Goal: Transaction & Acquisition: Book appointment/travel/reservation

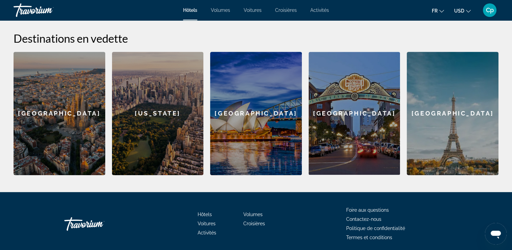
scroll to position [292, 0]
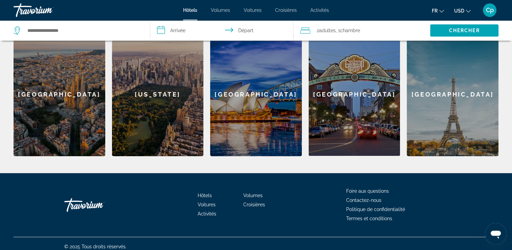
click at [61, 94] on div "[GEOGRAPHIC_DATA]" at bounding box center [60, 94] width 92 height 123
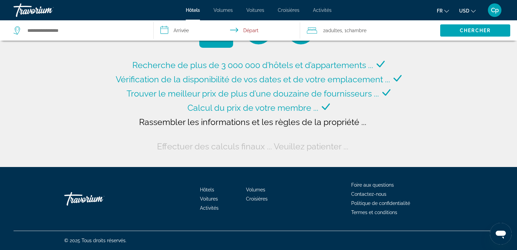
click at [178, 29] on input "**********" at bounding box center [229, 31] width 150 height 22
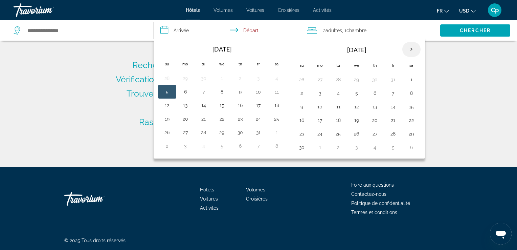
click at [410, 47] on th "Next month" at bounding box center [412, 49] width 18 height 15
type input "**********"
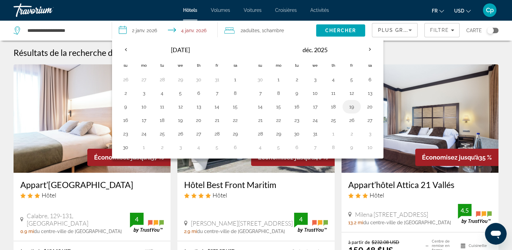
click at [353, 105] on button "19" at bounding box center [351, 106] width 11 height 9
click at [278, 119] on button "22" at bounding box center [278, 119] width 11 height 9
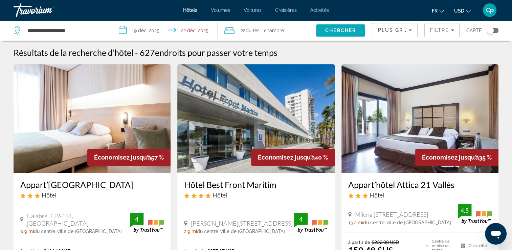
click at [334, 29] on span "Chercher" at bounding box center [340, 30] width 31 height 5
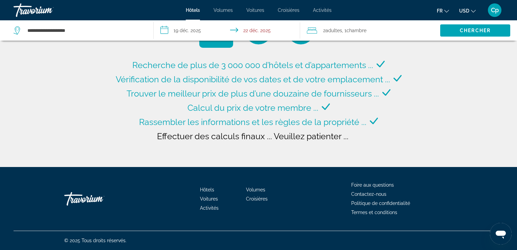
click at [180, 31] on input "**********" at bounding box center [229, 31] width 150 height 22
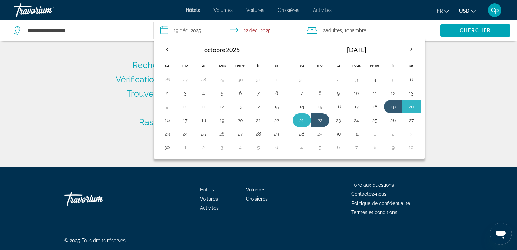
click at [297, 119] on button "21" at bounding box center [302, 119] width 11 height 9
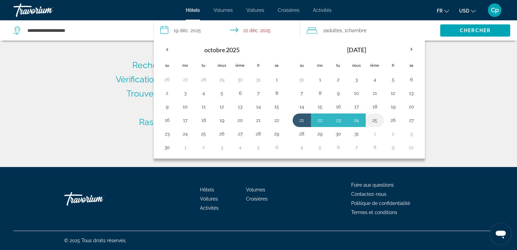
click at [373, 119] on button "25" at bounding box center [375, 119] width 11 height 9
type input "**********"
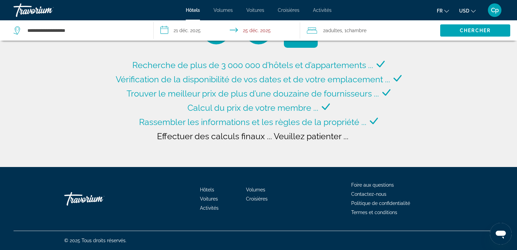
click at [379, 141] on div "Recherche de plus de 3 000 000 d’hôtels et d’appartements ... Vérification de l…" at bounding box center [259, 105] width 290 height 95
click at [473, 10] on icon "Changer de devise" at bounding box center [473, 11] width 5 height 5
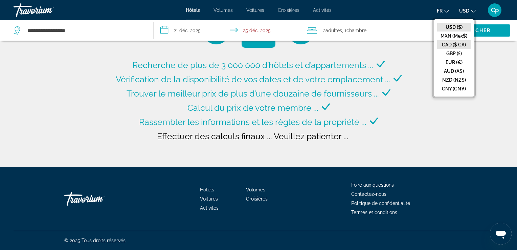
click at [457, 41] on button "CAD ($ CA)" at bounding box center [454, 44] width 34 height 9
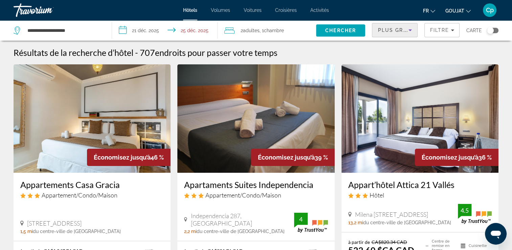
click at [406, 28] on span "Plus grandes économies" at bounding box center [418, 29] width 81 height 5
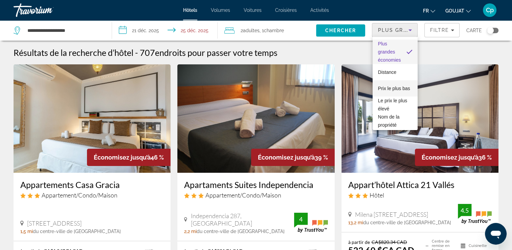
click at [397, 86] on span "Prix le plus bas" at bounding box center [394, 88] width 32 height 5
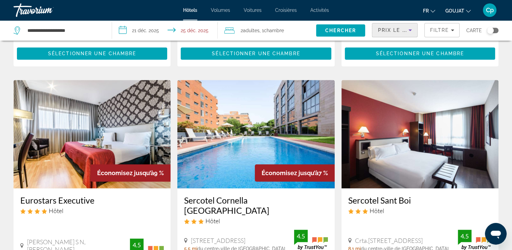
scroll to position [621, 0]
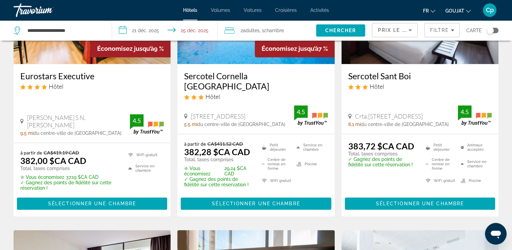
click at [17, 30] on icon "Widget de recherche" at bounding box center [17, 28] width 3 height 3
click at [16, 31] on icon "Widget de recherche" at bounding box center [17, 30] width 6 height 8
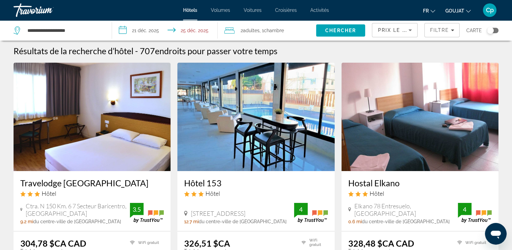
scroll to position [0, 0]
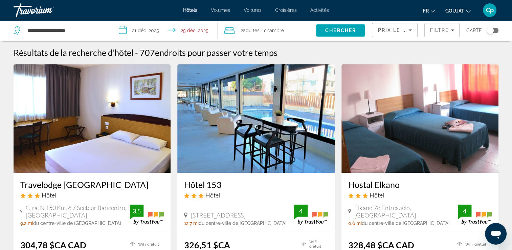
click at [475, 32] on span "Carte" at bounding box center [475, 30] width 16 height 9
click at [497, 30] on div "Basculer la carte" at bounding box center [493, 30] width 12 height 5
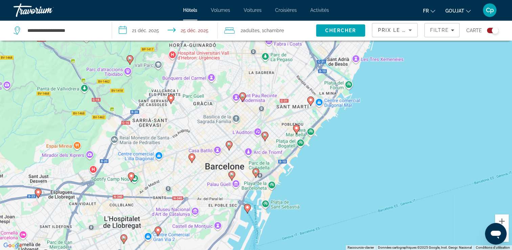
drag, startPoint x: 250, startPoint y: 149, endPoint x: 300, endPoint y: 83, distance: 83.3
click at [300, 83] on div "Pour activer le glissement du marqueur avec le clavier, appuyez sur Alt+Entrée.…" at bounding box center [256, 125] width 512 height 250
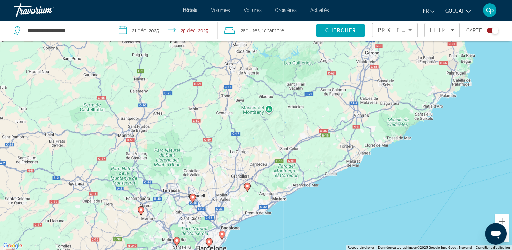
drag, startPoint x: 244, startPoint y: 110, endPoint x: 226, endPoint y: 197, distance: 88.9
click at [192, 240] on div "Pour activer le glissement du marqueur avec le clavier, appuyez sur Alt+Entrée.…" at bounding box center [256, 125] width 512 height 250
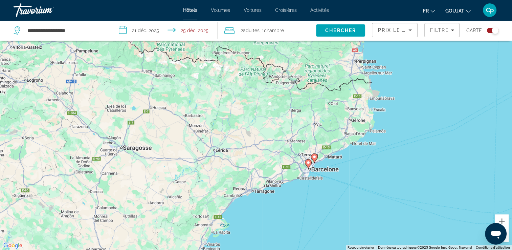
drag, startPoint x: 238, startPoint y: 162, endPoint x: 303, endPoint y: 124, distance: 75.1
click at [305, 123] on div "Pour activer le glissement du marqueur avec le clavier, appuyez sur Alt+Entrée.…" at bounding box center [256, 125] width 512 height 250
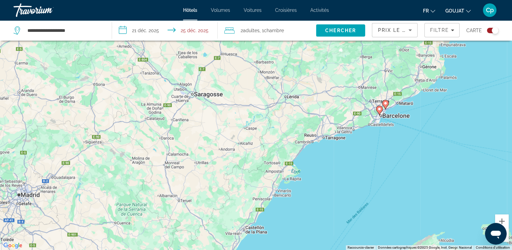
drag, startPoint x: 244, startPoint y: 166, endPoint x: 317, endPoint y: 110, distance: 92.2
click at [317, 110] on div "Pour activer le glissement du marqueur avec le clavier, appuyez sur Alt+Entrée.…" at bounding box center [256, 125] width 512 height 250
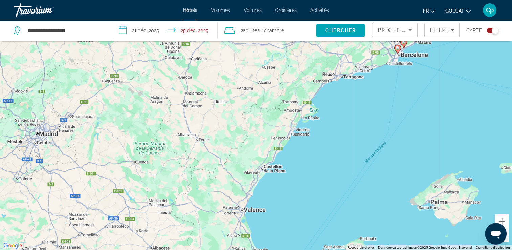
drag, startPoint x: 246, startPoint y: 159, endPoint x: 264, endPoint y: 97, distance: 64.9
click at [264, 97] on div "Pour activer le glissement du marqueur avec le clavier, appuyez sur Alt+Entrée.…" at bounding box center [256, 125] width 512 height 250
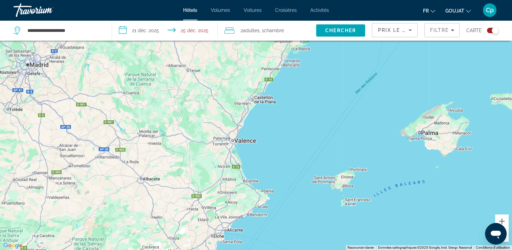
drag, startPoint x: 249, startPoint y: 175, endPoint x: 239, endPoint y: 105, distance: 70.4
click at [239, 105] on div "Pour activer le glissement du marqueur avec le clavier, appuyez sur Alt+Entrée.…" at bounding box center [256, 125] width 512 height 250
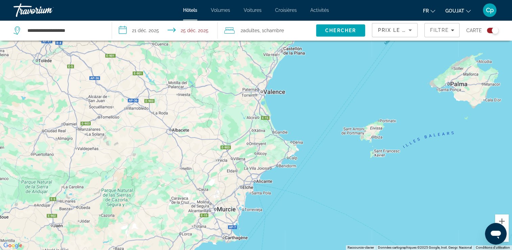
drag, startPoint x: 230, startPoint y: 161, endPoint x: 259, endPoint y: 112, distance: 56.2
click at [259, 112] on div "Pour activer le glissement du marqueur avec le clavier, appuyez sur Alt+Entrée.…" at bounding box center [256, 125] width 512 height 250
click at [324, 10] on span "Activités" at bounding box center [320, 9] width 19 height 5
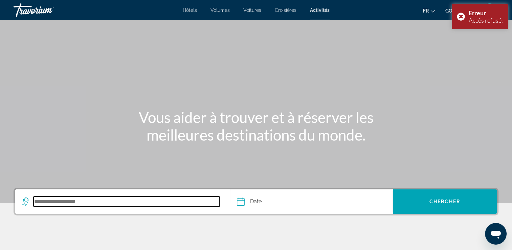
click at [87, 196] on input "Destination de recherche" at bounding box center [127, 201] width 186 height 10
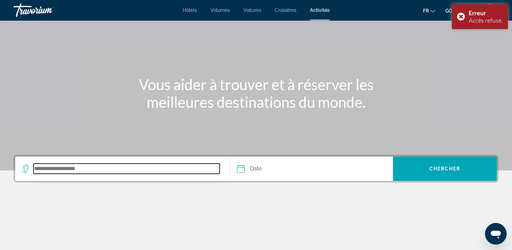
type input "*"
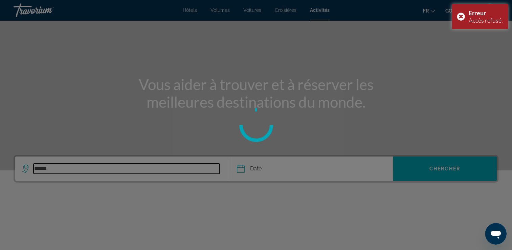
type input "******"
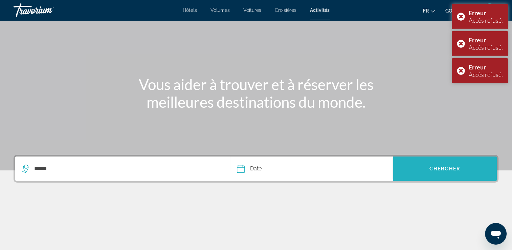
click at [401, 166] on span "Rechercher" at bounding box center [445, 169] width 104 height 16
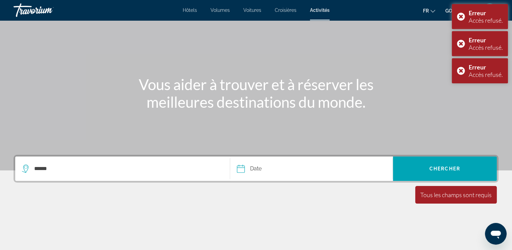
click at [247, 168] on input "Date" at bounding box center [275, 169] width 81 height 26
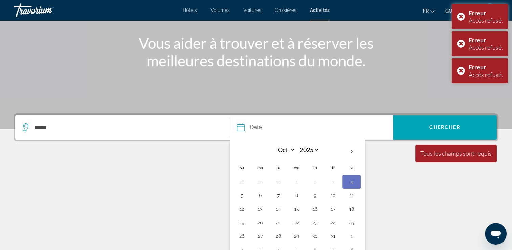
scroll to position [84, 0]
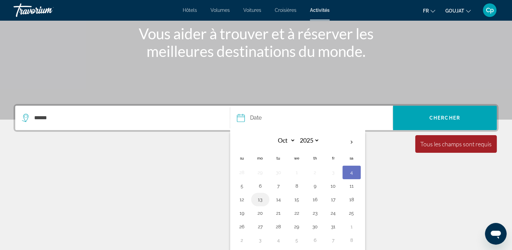
click at [258, 200] on button "13" at bounding box center [260, 199] width 11 height 9
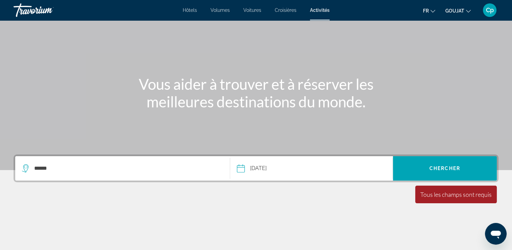
scroll to position [33, 0]
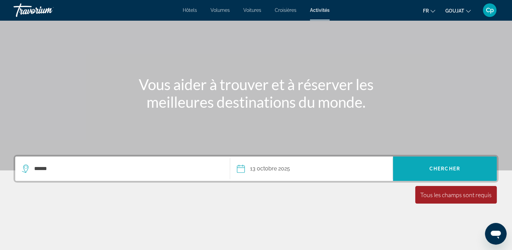
click at [425, 168] on span "Rechercher" at bounding box center [445, 169] width 104 height 16
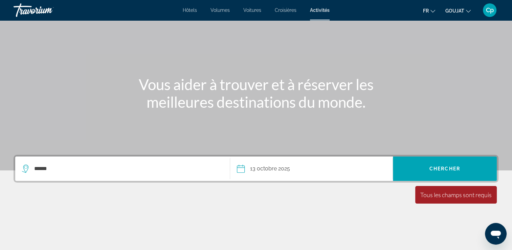
drag, startPoint x: 440, startPoint y: 144, endPoint x: 435, endPoint y: 156, distance: 13.0
click at [439, 146] on div "Contenu principal" at bounding box center [256, 68] width 512 height 203
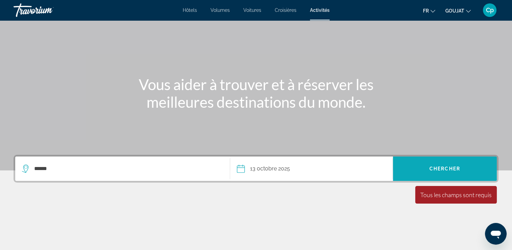
click at [431, 160] on span "Rechercher" at bounding box center [445, 168] width 104 height 24
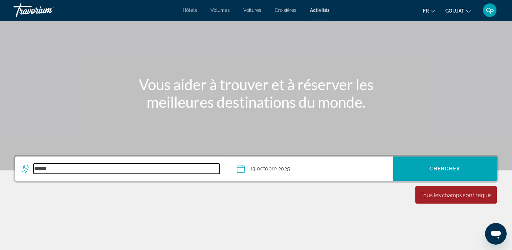
click at [60, 173] on input "******" at bounding box center [127, 169] width 186 height 10
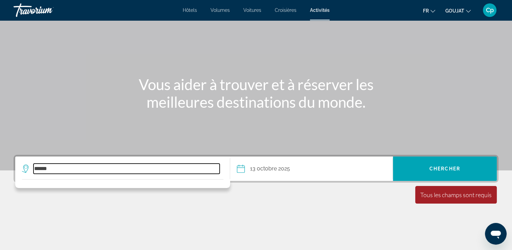
click at [153, 172] on input "******" at bounding box center [127, 169] width 186 height 10
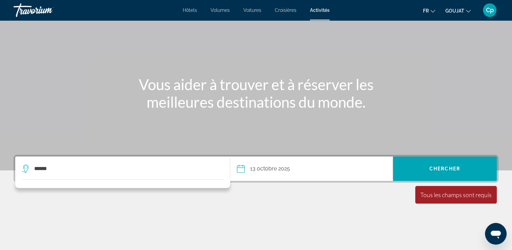
click at [272, 168] on input "**********" at bounding box center [275, 169] width 81 height 26
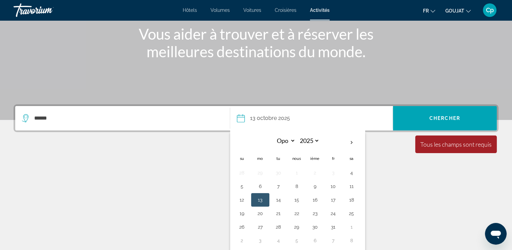
scroll to position [84, 0]
click at [295, 199] on button "15" at bounding box center [297, 199] width 11 height 9
type input "**********"
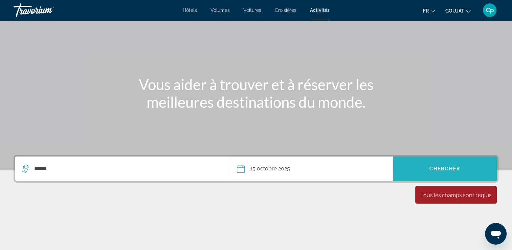
click at [453, 167] on span "Chercher" at bounding box center [445, 168] width 31 height 5
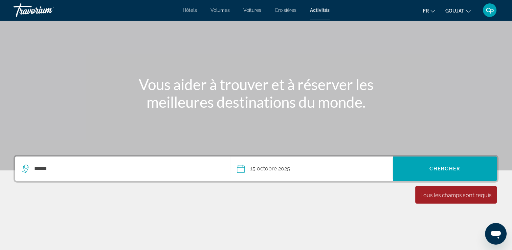
click at [429, 193] on div "Tous les champs sont requis" at bounding box center [456, 194] width 71 height 7
click at [436, 191] on div "Tous les champs sont requis" at bounding box center [456, 194] width 71 height 7
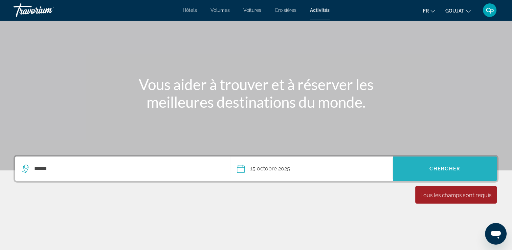
click at [416, 178] on span "Rechercher" at bounding box center [445, 168] width 104 height 24
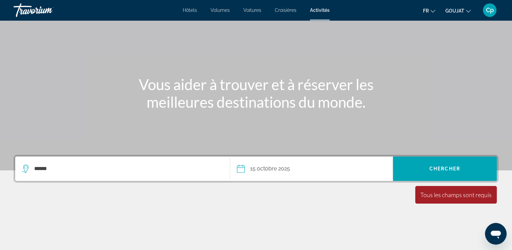
click at [500, 232] on icon "Ouvrir la fenêtre de messagerie" at bounding box center [496, 235] width 10 height 8
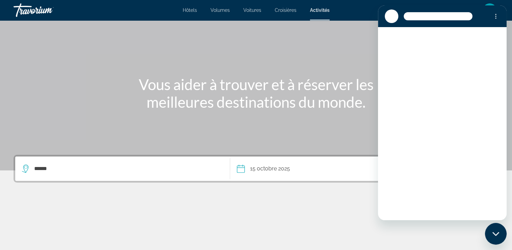
scroll to position [0, 0]
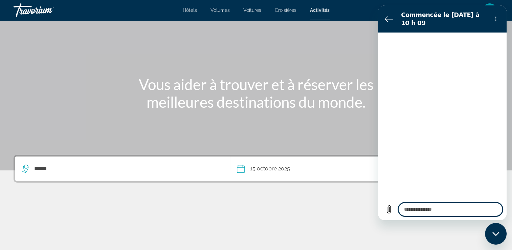
type textarea "*"
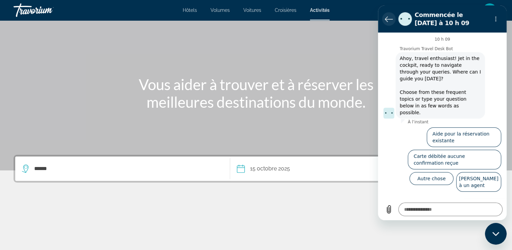
click at [392, 20] on icon "Retour à la liste des conversations" at bounding box center [389, 19] width 8 height 8
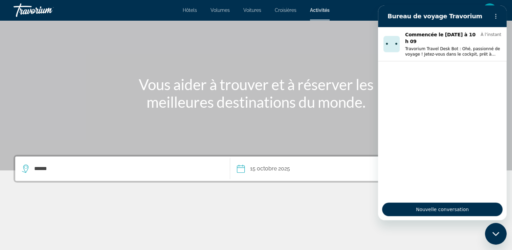
click at [103, 212] on div "Contenu principal" at bounding box center [256, 224] width 485 height 51
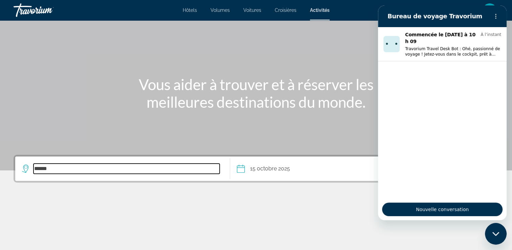
click at [37, 169] on input "******" at bounding box center [127, 169] width 186 height 10
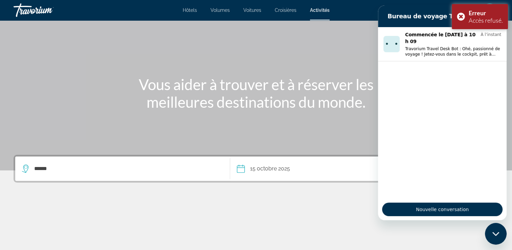
click at [209, 190] on div "**********" at bounding box center [256, 202] width 512 height 95
click at [358, 199] on div "Contenu principal" at bounding box center [256, 224] width 485 height 51
click at [344, 46] on div "Contenu principal" at bounding box center [256, 68] width 512 height 203
click at [459, 17] on div "Erreur Accès refusé." at bounding box center [480, 16] width 56 height 25
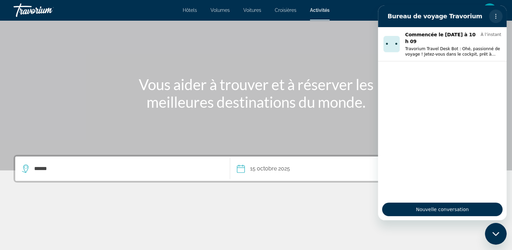
click at [495, 17] on icon "Menu d’options" at bounding box center [495, 16] width 5 height 5
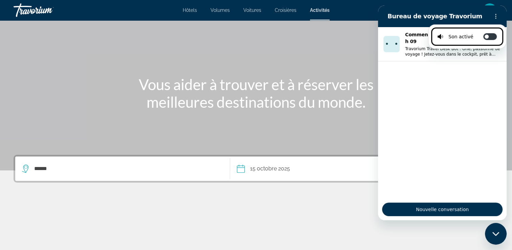
click at [347, 54] on div "Contenu principal" at bounding box center [256, 68] width 512 height 203
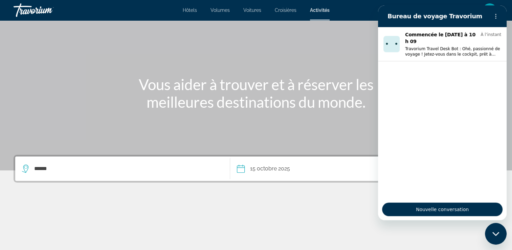
click at [503, 236] on div "Fermer la fenêtre de messagerie" at bounding box center [496, 233] width 20 height 20
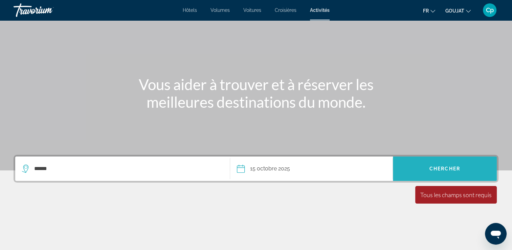
click at [432, 170] on span "Chercher" at bounding box center [445, 168] width 31 height 5
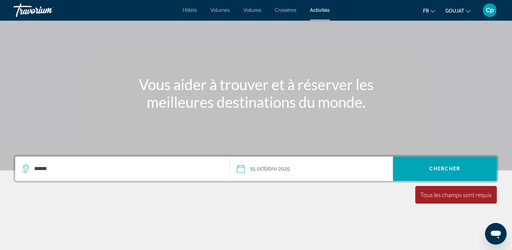
click at [64, 176] on div "******" at bounding box center [122, 168] width 201 height 24
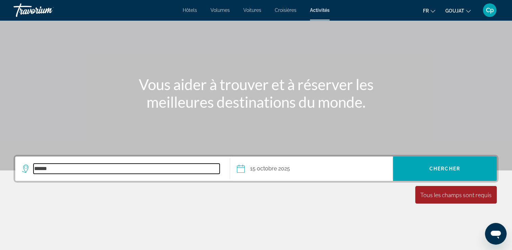
click at [62, 171] on input "******" at bounding box center [127, 169] width 186 height 10
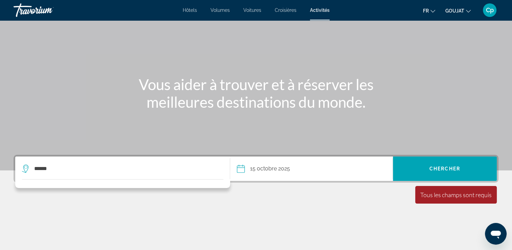
click at [319, 11] on span "Activités" at bounding box center [320, 9] width 20 height 5
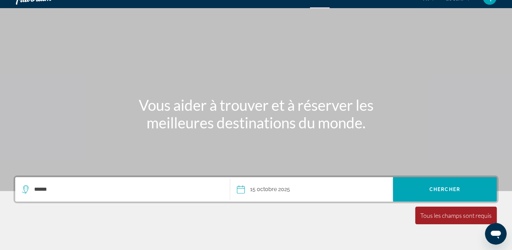
scroll to position [33, 0]
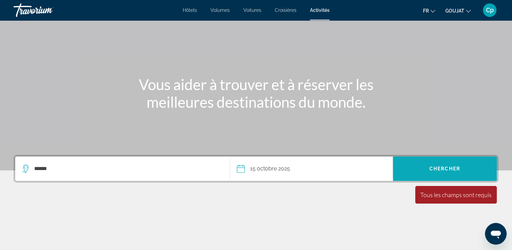
click at [439, 165] on span "Rechercher" at bounding box center [445, 169] width 104 height 16
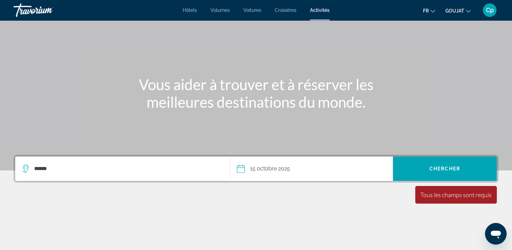
click at [466, 13] on button "GOUJAT USD ($) MXN (Mex$) CAD ($ CA) GBP (£) EUR (€) AUD (A$) NZD (NZ$) CNY (CN…" at bounding box center [458, 11] width 25 height 10
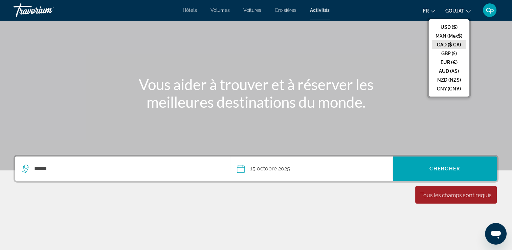
click at [466, 13] on button "GOUJAT USD ($) MXN (Mex$) CAD ($ CA) GBP (£) EUR (€) AUD (A$) NZD (NZ$) CNY (CN…" at bounding box center [458, 11] width 25 height 10
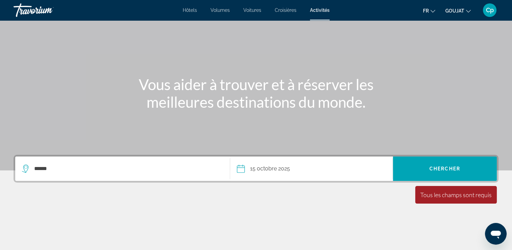
click at [433, 11] on icon "Changer la langue" at bounding box center [433, 11] width 5 height 5
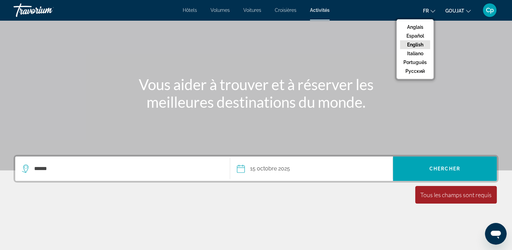
click at [433, 11] on icon "Changer la langue" at bounding box center [433, 11] width 5 height 5
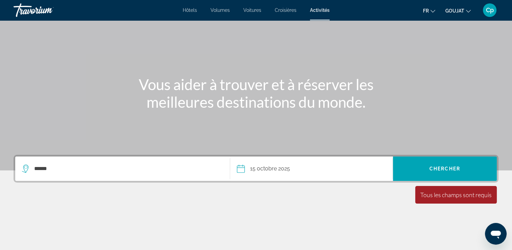
click at [433, 11] on icon "Changer la langue" at bounding box center [433, 11] width 5 height 5
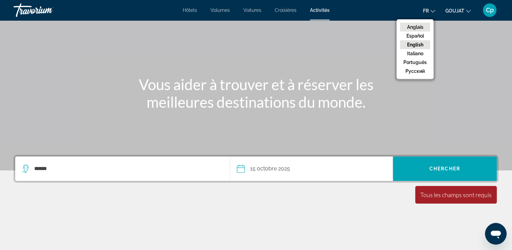
click at [423, 25] on button "Anglais" at bounding box center [415, 27] width 30 height 9
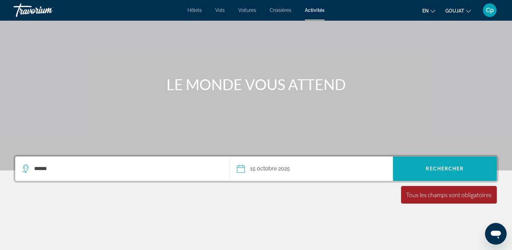
click at [440, 168] on span "Rechercher" at bounding box center [445, 168] width 38 height 5
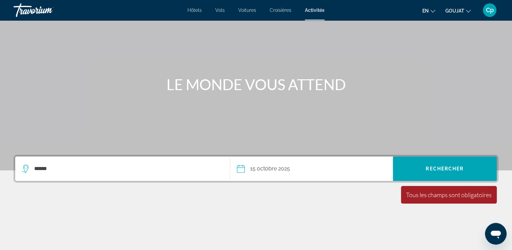
click at [26, 167] on icon "Widget de recherche" at bounding box center [26, 169] width 8 height 8
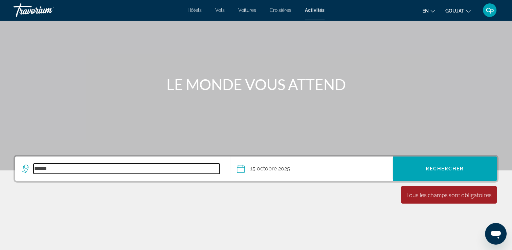
click at [54, 173] on input "******" at bounding box center [127, 169] width 186 height 10
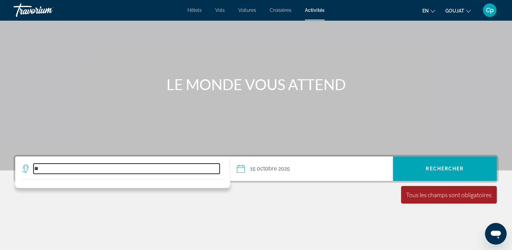
type input "*"
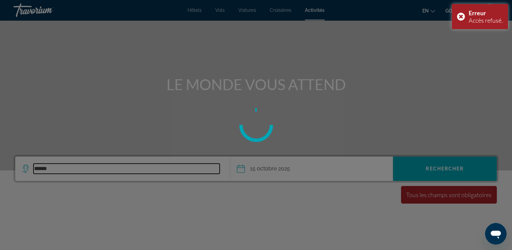
type input "******"
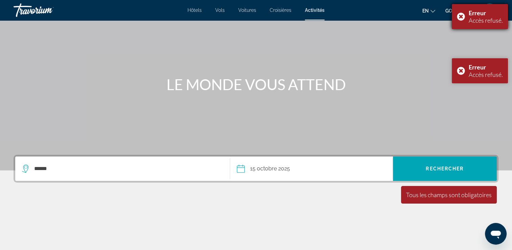
click at [463, 17] on div "Erreur Accès refusé." at bounding box center [480, 16] width 56 height 25
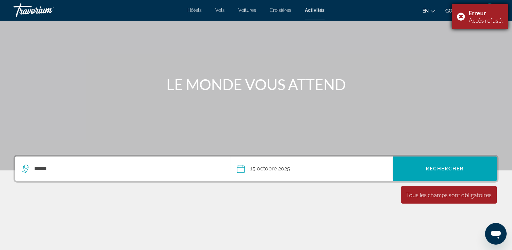
drag, startPoint x: 461, startPoint y: 18, endPoint x: 421, endPoint y: 70, distance: 66.6
click at [461, 18] on div "Erreur Accès refusé." at bounding box center [480, 16] width 56 height 25
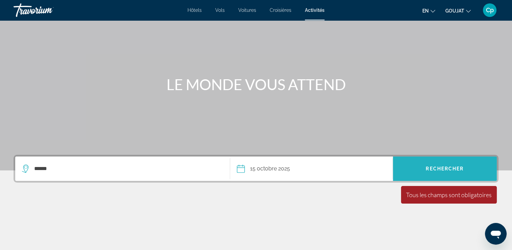
click at [459, 169] on span "Rechercher" at bounding box center [445, 168] width 38 height 5
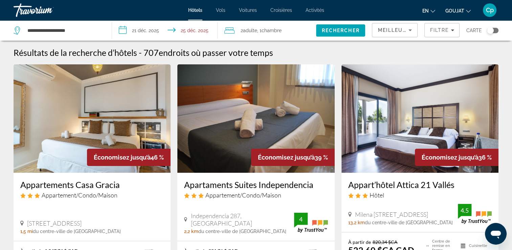
click at [313, 9] on span "Activités" at bounding box center [315, 9] width 19 height 5
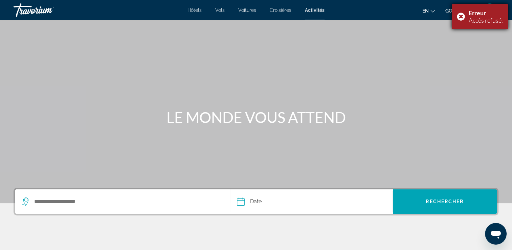
click at [461, 15] on div "Erreur Accès refusé." at bounding box center [480, 16] width 56 height 25
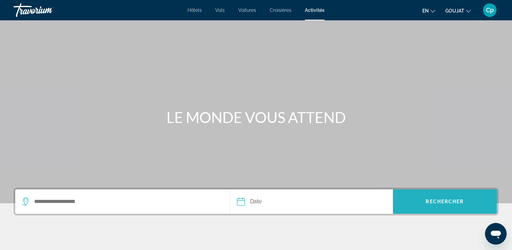
click at [439, 192] on span "Rechercher" at bounding box center [445, 201] width 104 height 24
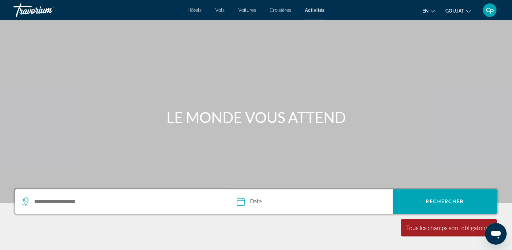
drag, startPoint x: 323, startPoint y: 92, endPoint x: 310, endPoint y: 96, distance: 13.5
click at [322, 93] on div "Contenu principal" at bounding box center [256, 101] width 512 height 203
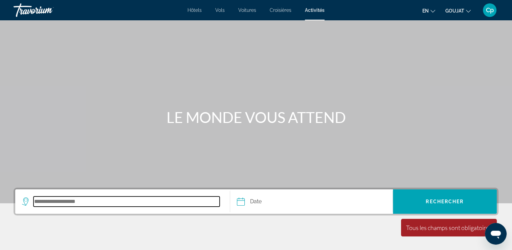
click at [75, 197] on input "Destination de recherche" at bounding box center [127, 201] width 186 height 10
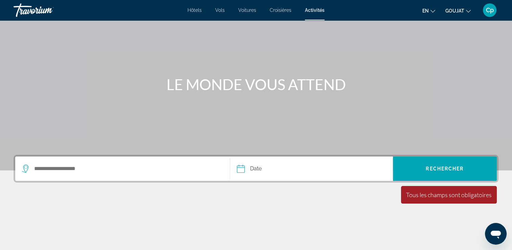
click at [25, 168] on icon "Widget de recherche" at bounding box center [25, 167] width 3 height 3
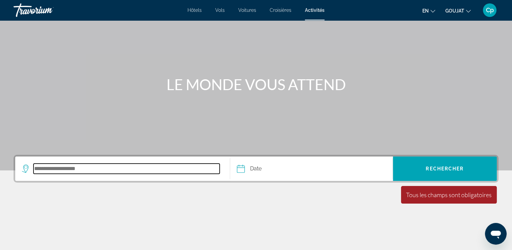
click at [56, 168] on input "Destination de recherche" at bounding box center [127, 169] width 186 height 10
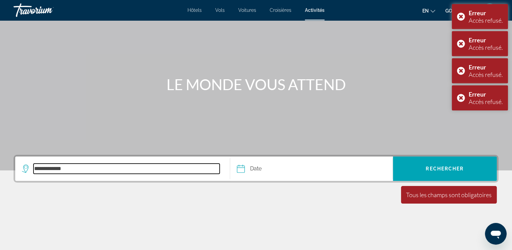
type input "**********"
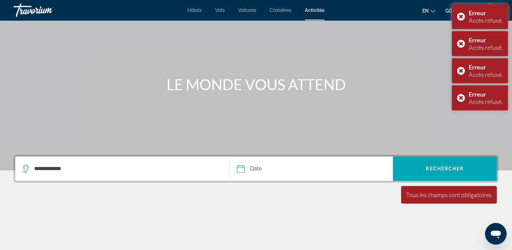
click at [251, 168] on input "Date" at bounding box center [275, 169] width 81 height 26
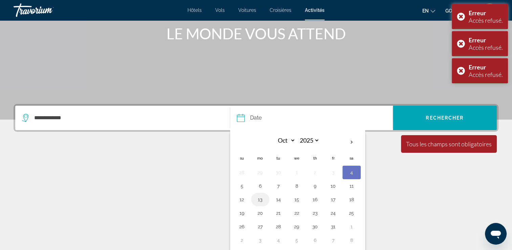
click at [259, 203] on button "13" at bounding box center [260, 199] width 11 height 9
type input "**********"
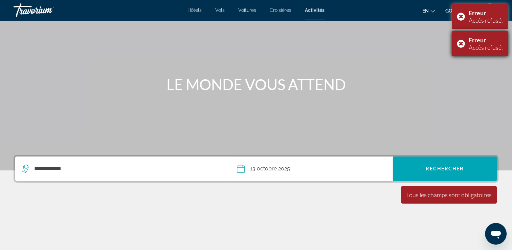
click at [465, 43] on div "Erreur Accès refusé." at bounding box center [480, 43] width 56 height 25
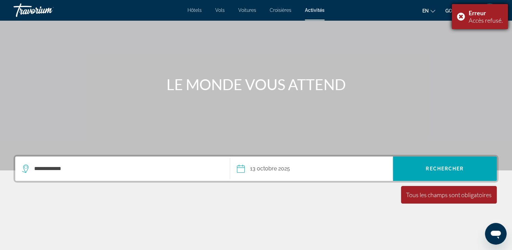
click at [461, 18] on div "Erreur Accès refusé." at bounding box center [480, 16] width 56 height 25
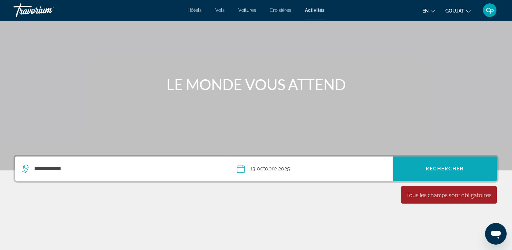
click at [435, 166] on span "Rechercher" at bounding box center [445, 168] width 38 height 5
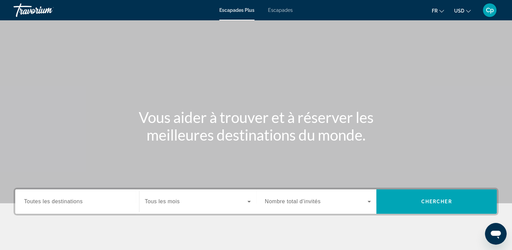
click at [468, 12] on icon "Changer de devise" at bounding box center [468, 11] width 5 height 3
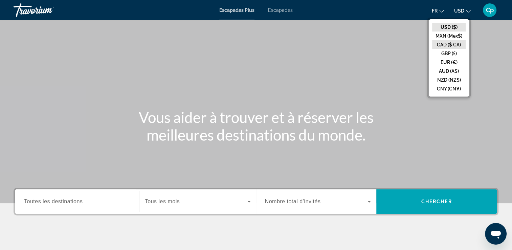
click at [444, 44] on button "CAD ($ CA)" at bounding box center [449, 44] width 34 height 9
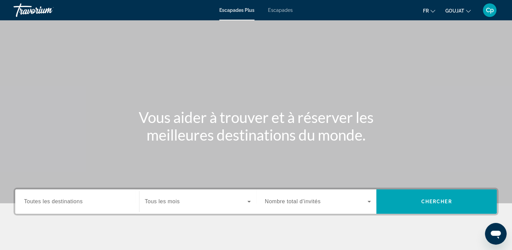
scroll to position [116, 0]
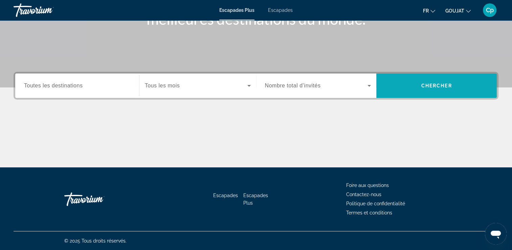
click at [409, 83] on span "Rechercher" at bounding box center [437, 86] width 121 height 16
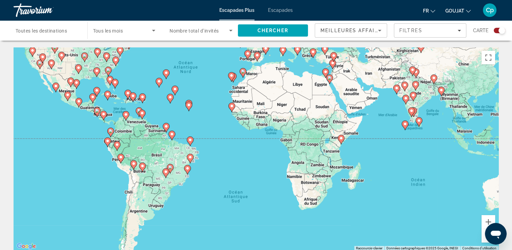
drag, startPoint x: 320, startPoint y: 169, endPoint x: 270, endPoint y: 98, distance: 87.0
click at [270, 98] on div "Pour activer le glissement du marqueur avec le clavier, appuyez sur Alt+Entrée.…" at bounding box center [256, 148] width 485 height 203
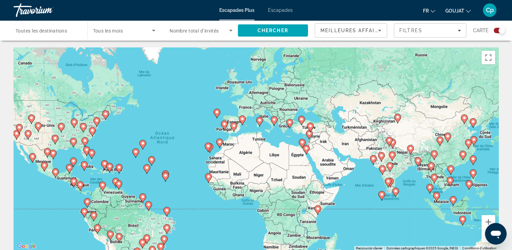
drag, startPoint x: 270, startPoint y: 98, endPoint x: 272, endPoint y: 103, distance: 6.4
click at [242, 174] on div "Pour activer le glissement du marqueur avec le clavier, appuyez sur Alt+Entrée.…" at bounding box center [256, 148] width 485 height 203
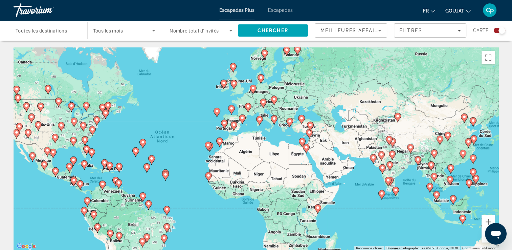
click at [251, 109] on gmp-advanced-marker "Contenu principal" at bounding box center [248, 108] width 7 height 10
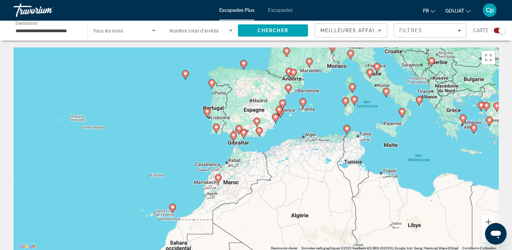
drag, startPoint x: 224, startPoint y: 166, endPoint x: 260, endPoint y: 95, distance: 79.0
click at [260, 95] on div "Pour activer le glissement du marqueur avec le clavier, appuyez sur Alt+Entrée.…" at bounding box center [256, 148] width 485 height 203
click at [230, 116] on div "Pour activer le glissement du marqueur avec le clavier, appuyez sur Alt+Entrée.…" at bounding box center [256, 148] width 485 height 203
click at [216, 112] on div "Pour activer le glissement du marqueur avec le clavier, appuyez sur Alt+Entrée.…" at bounding box center [256, 148] width 485 height 203
click at [213, 114] on div "Pour activer le glissement du marqueur avec le clavier, appuyez sur Alt+Entrée.…" at bounding box center [256, 148] width 485 height 203
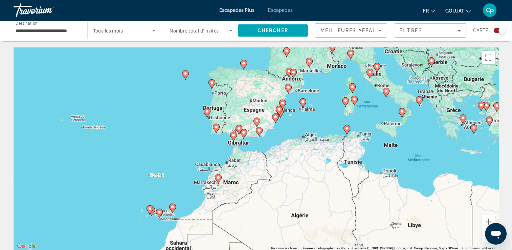
click at [213, 114] on div "Pour activer le glissement du marqueur avec le clavier, appuyez sur Alt+Entrée.…" at bounding box center [256, 148] width 485 height 203
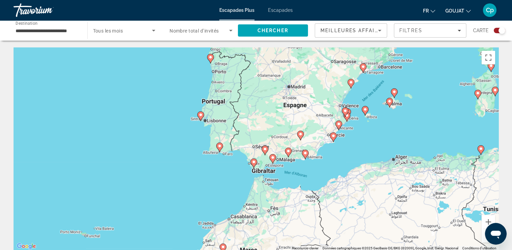
click at [213, 114] on div "Pour activer le glissement du marqueur avec le clavier, appuyez sur Alt+Entrée.…" at bounding box center [256, 148] width 485 height 203
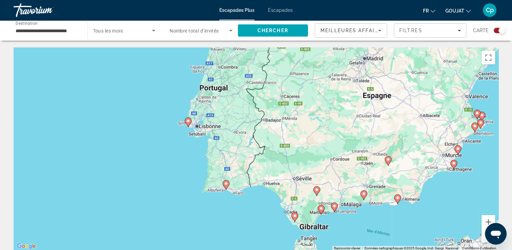
click at [188, 123] on image "Contenu principal" at bounding box center [188, 121] width 4 height 4
type input "**********"
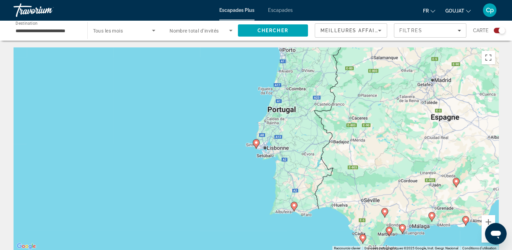
click at [257, 144] on image "Contenu principal" at bounding box center [256, 143] width 4 height 4
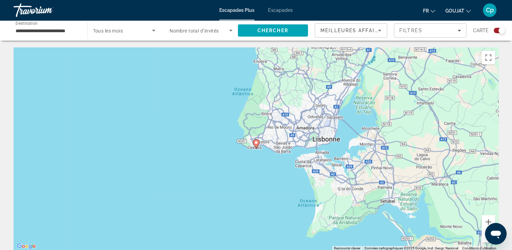
click at [257, 144] on image "Contenu principal" at bounding box center [256, 143] width 4 height 4
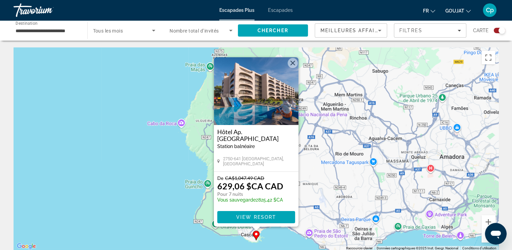
click at [274, 136] on h3 "Hôtel Ap. Vila Gale Village Cascais" at bounding box center [256, 135] width 78 height 14
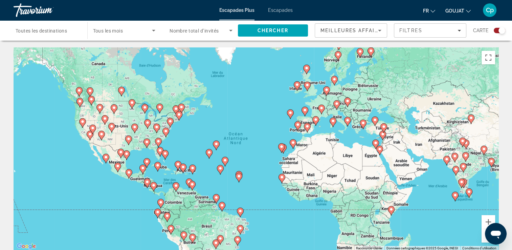
click at [280, 10] on span "Escapades" at bounding box center [280, 9] width 25 height 5
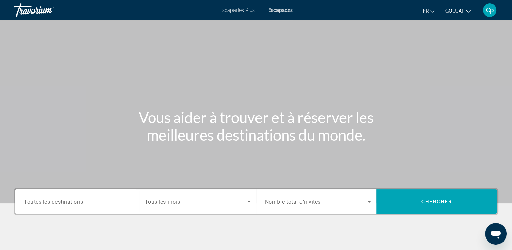
click at [238, 12] on span "Escapades Plus" at bounding box center [237, 9] width 36 height 5
